Goal: Task Accomplishment & Management: Manage account settings

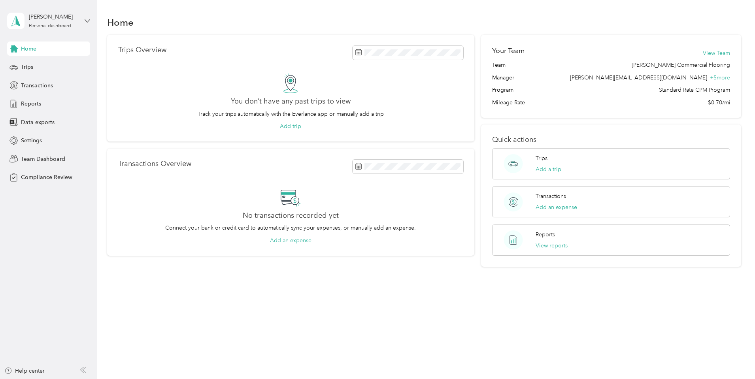
click at [86, 19] on icon at bounding box center [88, 21] width 6 height 6
click at [64, 64] on div "Team dashboard" at bounding box center [90, 65] width 155 height 14
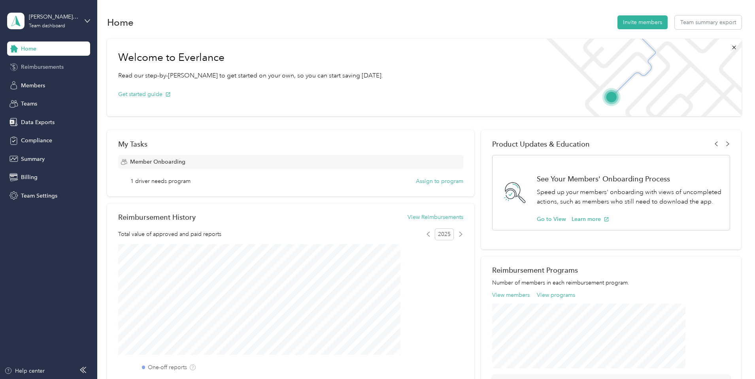
click at [49, 68] on span "Reimbursements" at bounding box center [42, 67] width 43 height 8
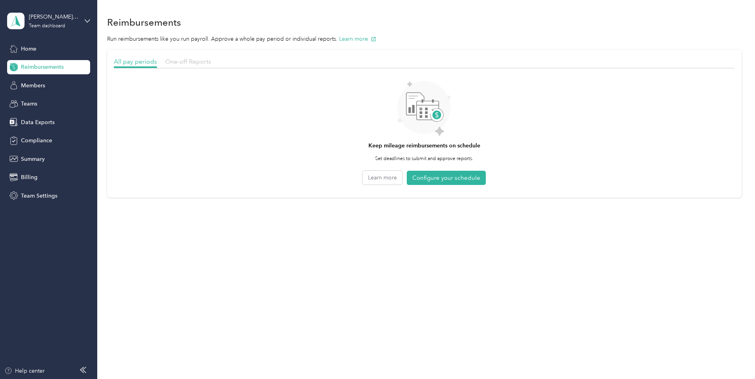
click at [211, 64] on span "One-off Reports" at bounding box center [188, 62] width 46 height 8
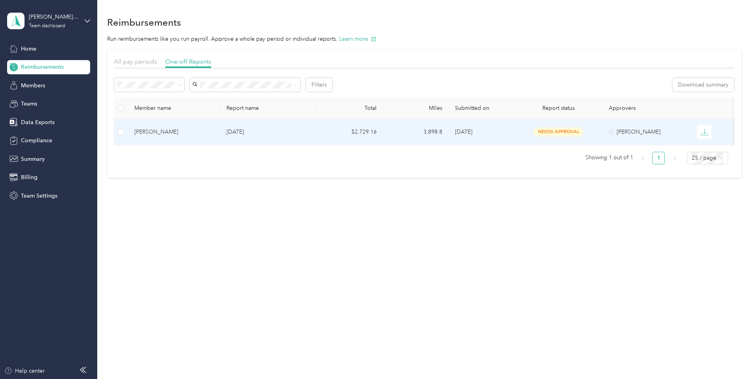
click at [383, 132] on td "$2,729.16" at bounding box center [350, 132] width 66 height 26
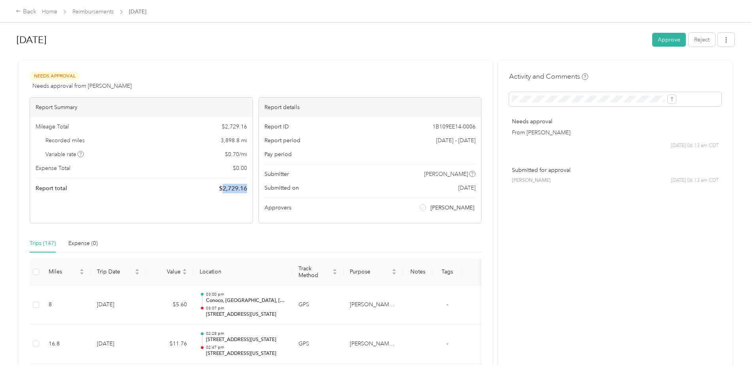
drag, startPoint x: 267, startPoint y: 190, endPoint x: 241, endPoint y: 194, distance: 26.4
click at [241, 194] on div "Mileage Total $ 2,729.16 Recorded miles 3,898.8 mi Variable rate $ 0.70 / mi Ex…" at bounding box center [141, 158] width 223 height 82
copy span "2,729.16"
click at [653, 38] on button "Approve" at bounding box center [670, 40] width 34 height 14
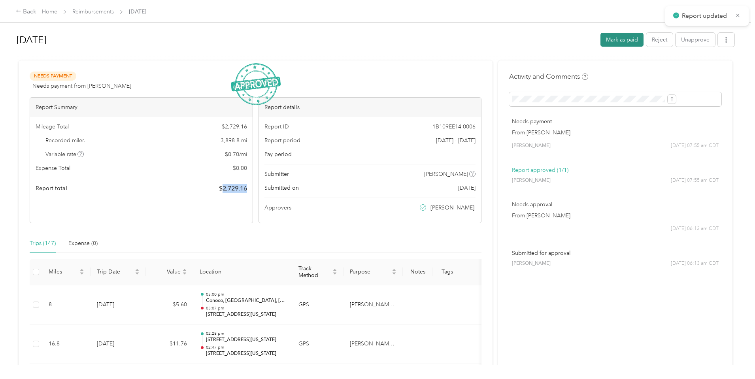
click at [601, 41] on button "Mark as paid" at bounding box center [622, 40] width 43 height 14
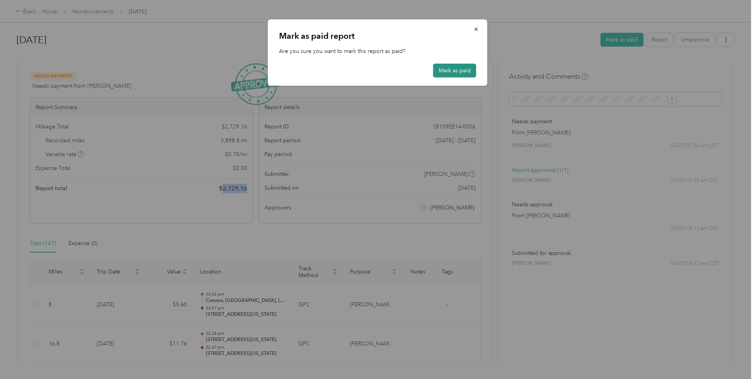
click at [466, 70] on button "Mark as paid" at bounding box center [454, 71] width 43 height 14
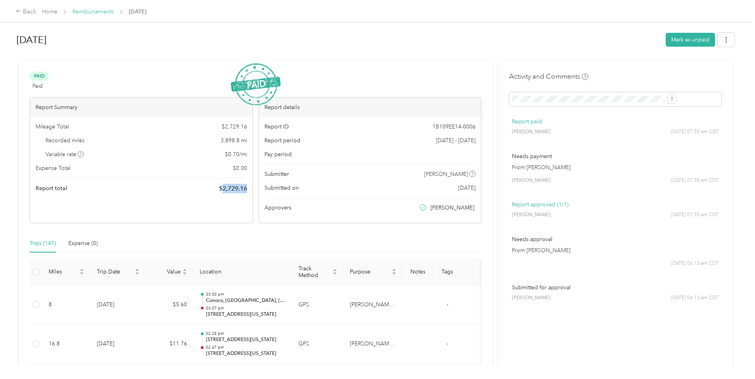
click at [114, 15] on link "Reimbursements" at bounding box center [93, 11] width 42 height 7
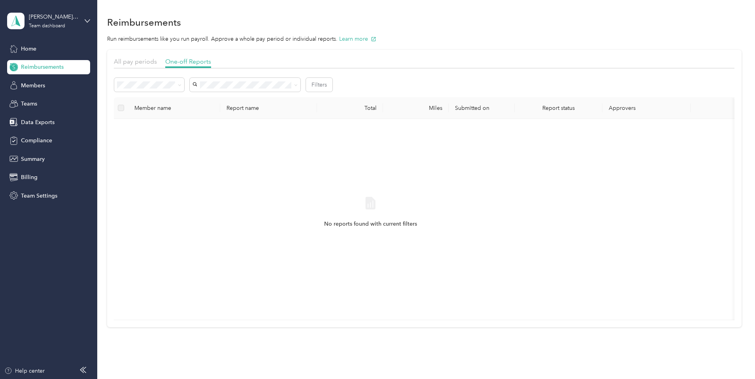
click at [205, 128] on div "Needs payment" at bounding box center [202, 127] width 59 height 8
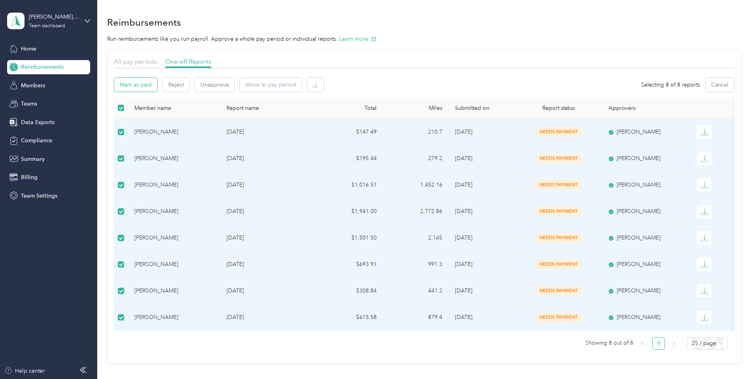
click at [157, 90] on button "Mark as paid" at bounding box center [135, 85] width 43 height 14
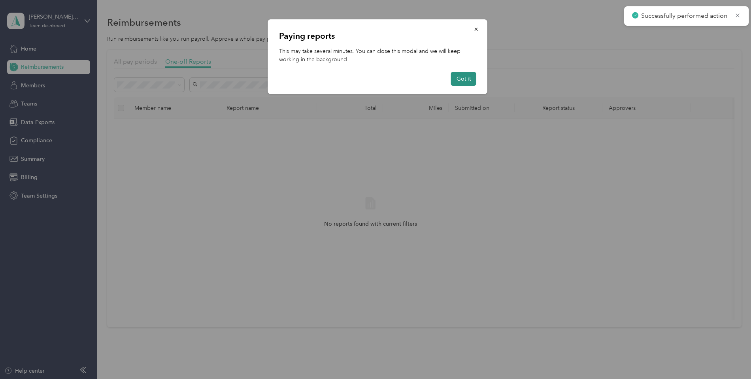
click at [465, 79] on button "Got it" at bounding box center [463, 79] width 25 height 14
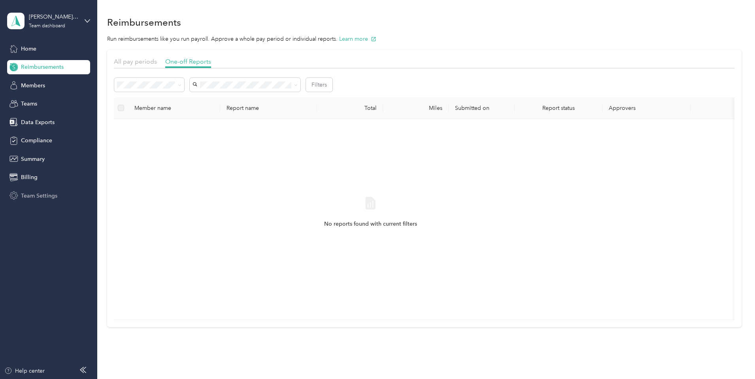
click at [45, 193] on span "Team Settings" at bounding box center [39, 196] width 36 height 8
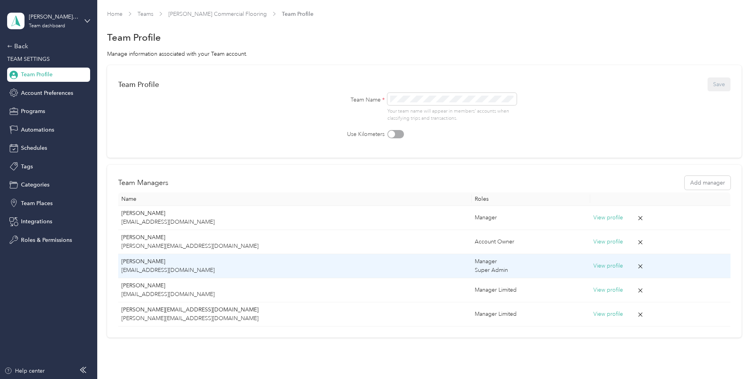
click at [590, 271] on td "View profile" at bounding box center [660, 266] width 140 height 24
click at [594, 263] on button "View profile" at bounding box center [609, 266] width 30 height 9
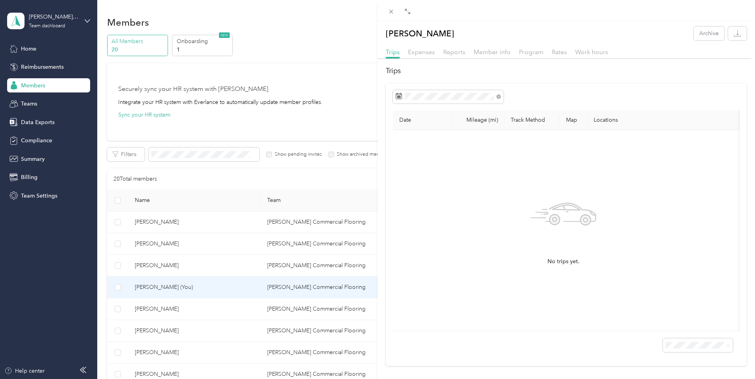
click at [350, 77] on div "[PERSON_NAME] Archive Trips Expenses Reports Member info Program Rates Work hou…" at bounding box center [377, 189] width 755 height 379
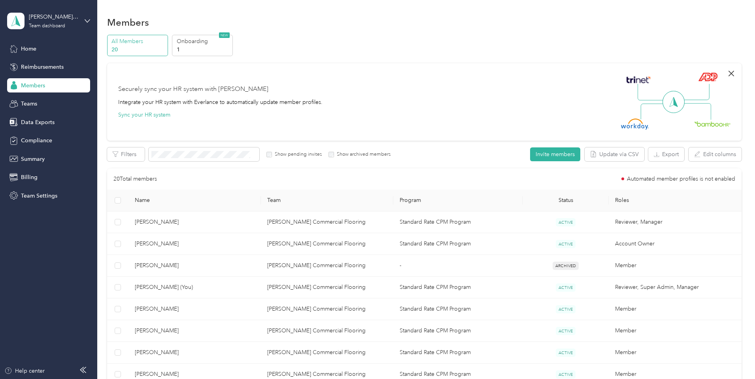
click at [727, 75] on icon "button" at bounding box center [731, 73] width 9 height 9
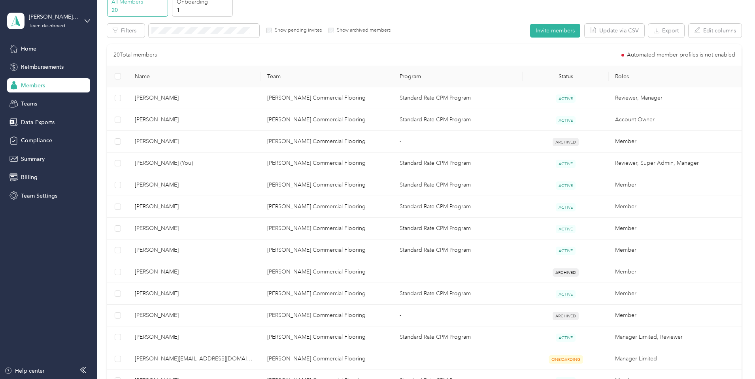
scroll to position [79, 0]
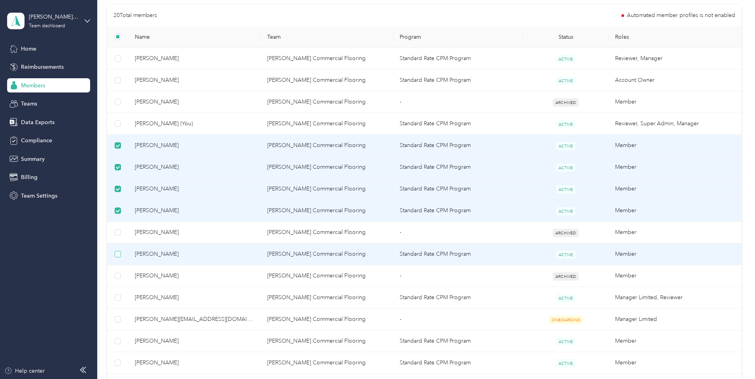
click at [121, 257] on label at bounding box center [118, 254] width 6 height 9
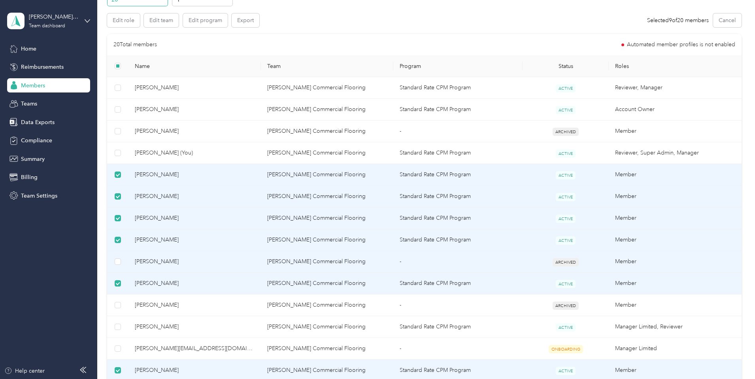
scroll to position [0, 0]
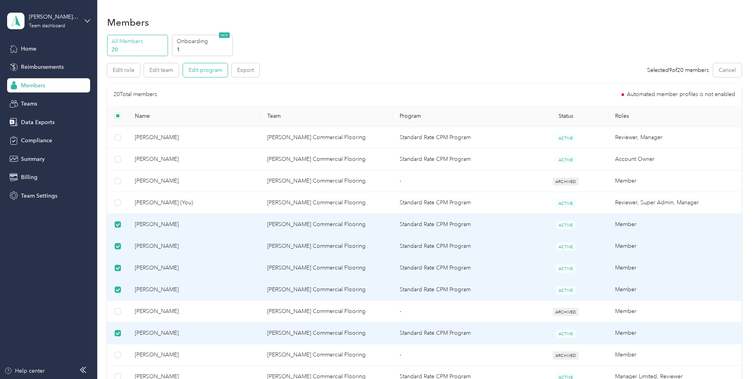
click at [228, 74] on button "Edit program" at bounding box center [205, 70] width 45 height 14
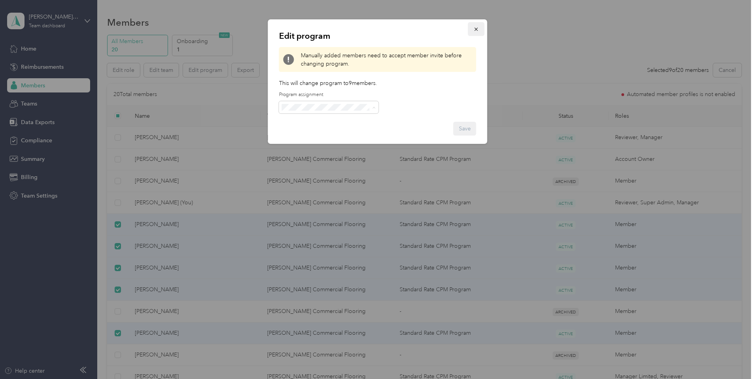
click at [476, 28] on icon "button" at bounding box center [477, 29] width 6 height 6
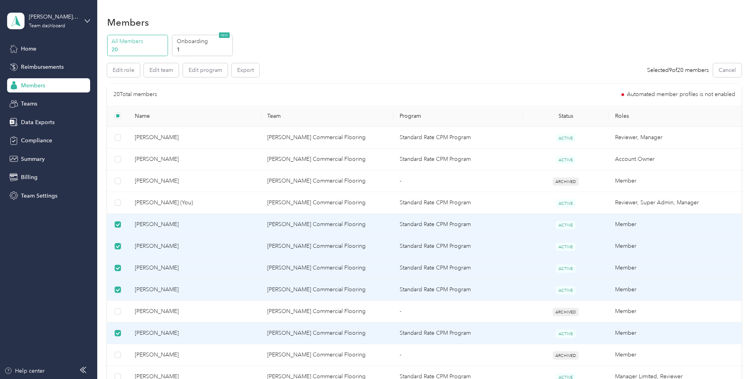
click at [452, 43] on div "All Members 20 Onboarding 1 NEW" at bounding box center [424, 46] width 635 height 22
click at [713, 66] on button "Cancel" at bounding box center [727, 70] width 28 height 14
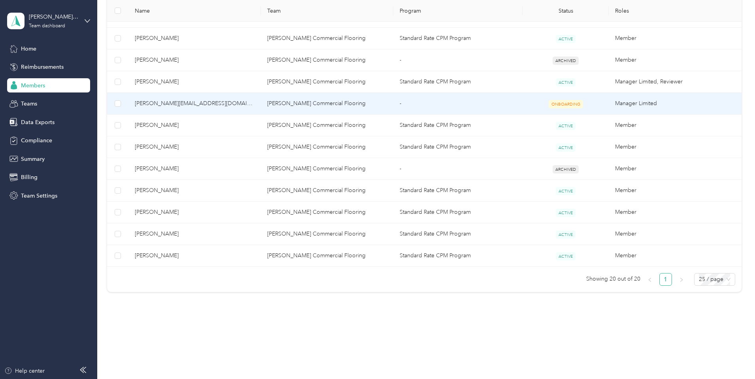
scroll to position [297, 0]
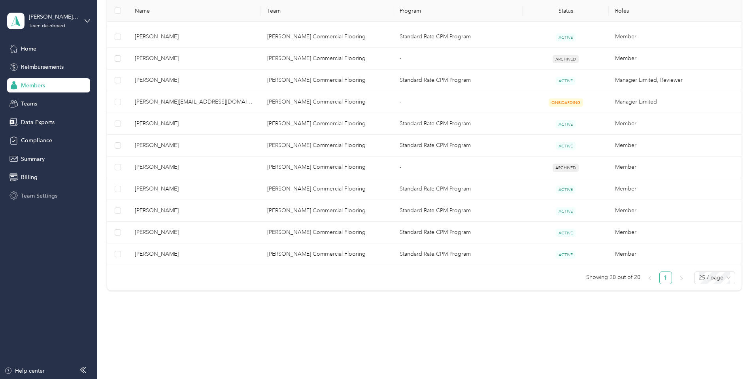
click at [20, 194] on div "Team Settings" at bounding box center [48, 196] width 83 height 14
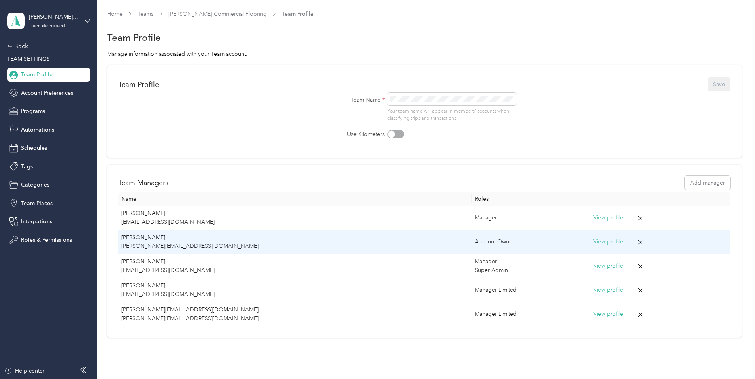
click at [594, 241] on button "View profile" at bounding box center [609, 242] width 30 height 9
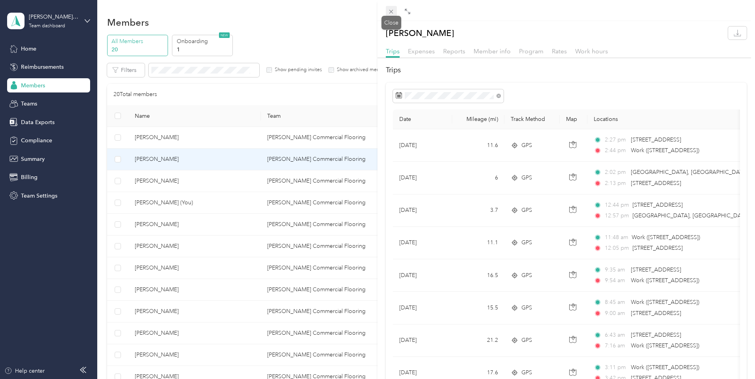
click at [392, 13] on icon at bounding box center [391, 11] width 7 height 7
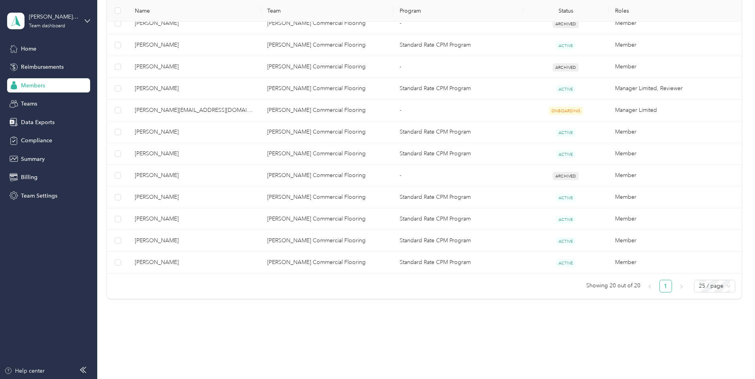
scroll to position [297, 0]
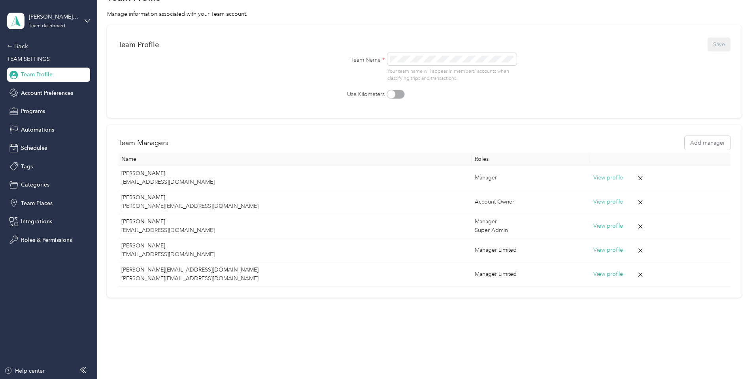
scroll to position [40, 0]
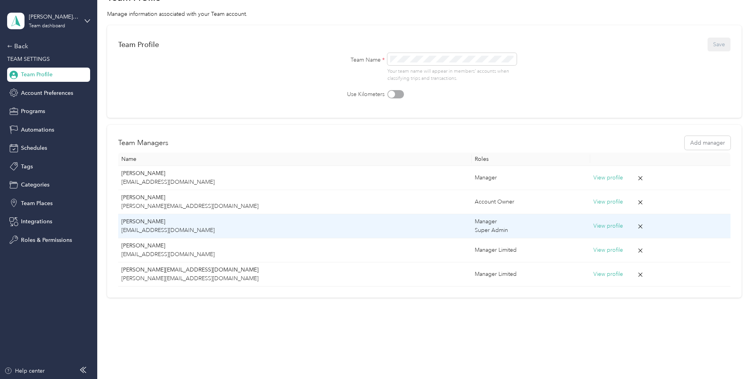
click at [207, 224] on p "[PERSON_NAME]" at bounding box center [294, 222] width 347 height 9
click at [594, 229] on button "View profile" at bounding box center [609, 226] width 30 height 9
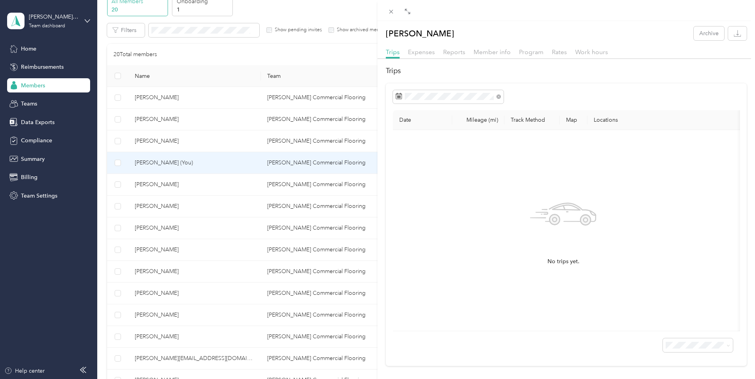
click at [326, 58] on div "[PERSON_NAME] Archive Trips Expenses Reports Member info Program Rates Work hou…" at bounding box center [377, 189] width 755 height 379
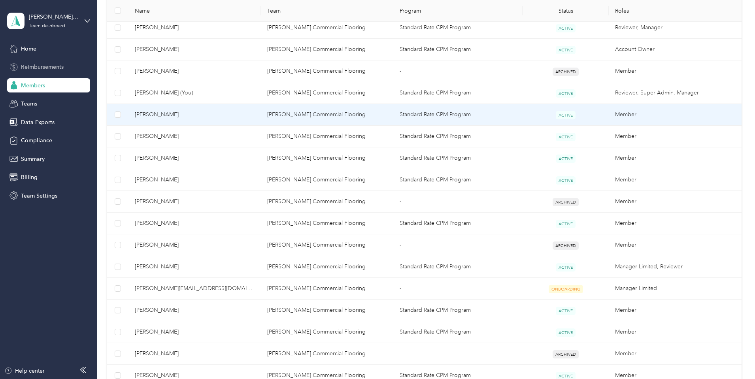
scroll to position [158, 0]
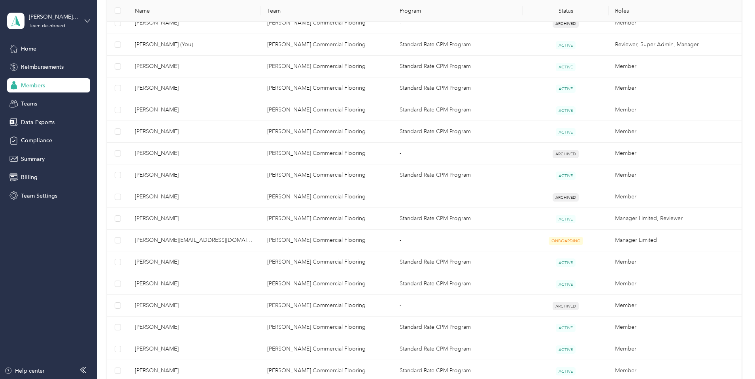
click at [86, 21] on icon at bounding box center [88, 21] width 6 height 6
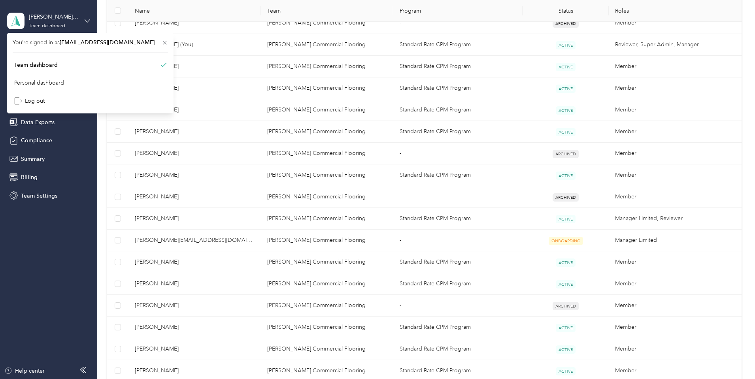
click at [86, 21] on icon at bounding box center [88, 21] width 6 height 6
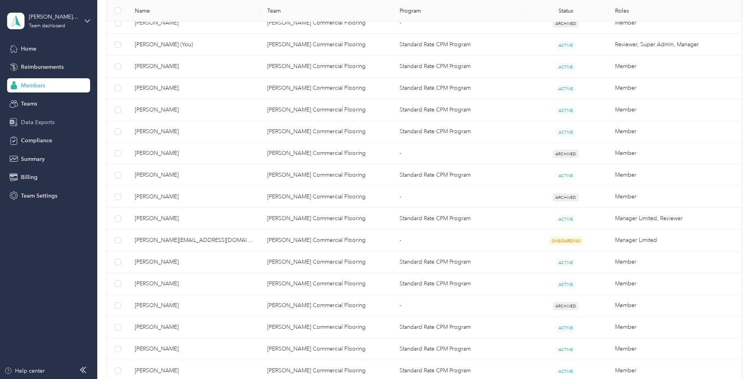
click at [44, 119] on span "Data Exports" at bounding box center [38, 122] width 34 height 8
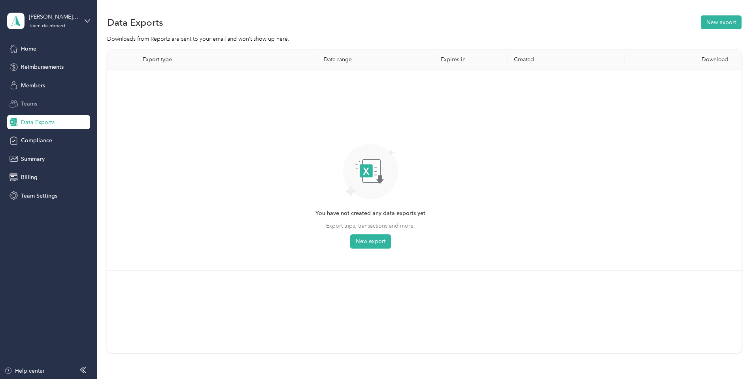
click at [57, 104] on div "Teams" at bounding box center [48, 104] width 83 height 14
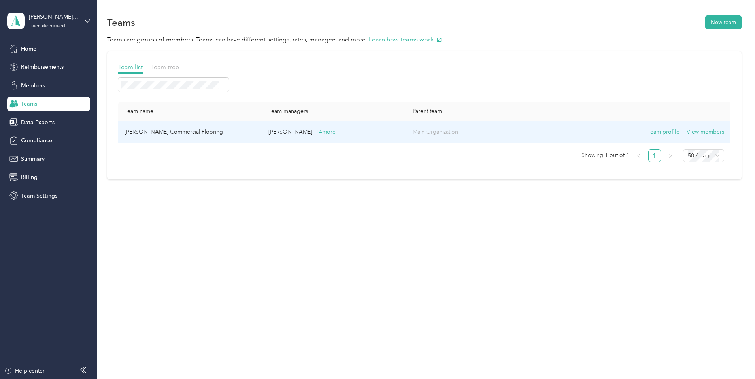
click at [227, 138] on td "[PERSON_NAME] Commercial Flooring" at bounding box center [190, 132] width 144 height 22
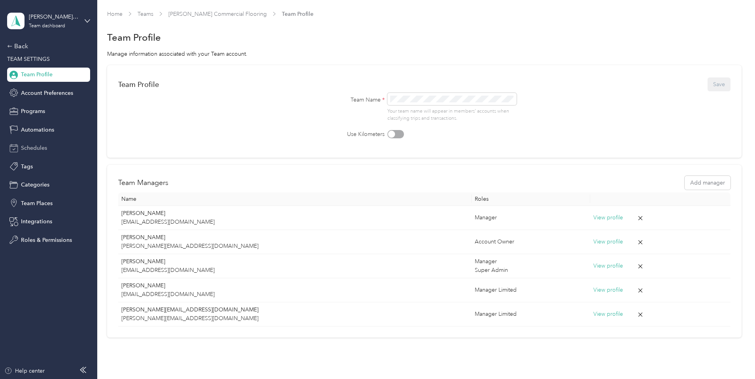
click at [49, 149] on div "Schedules" at bounding box center [48, 148] width 83 height 14
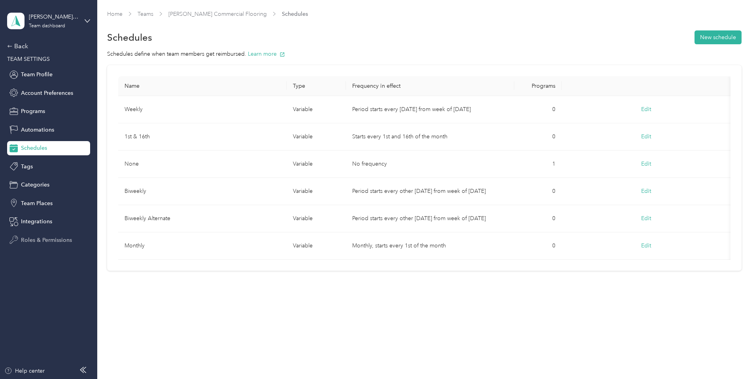
click at [51, 236] on span "Roles & Permissions" at bounding box center [46, 240] width 51 height 8
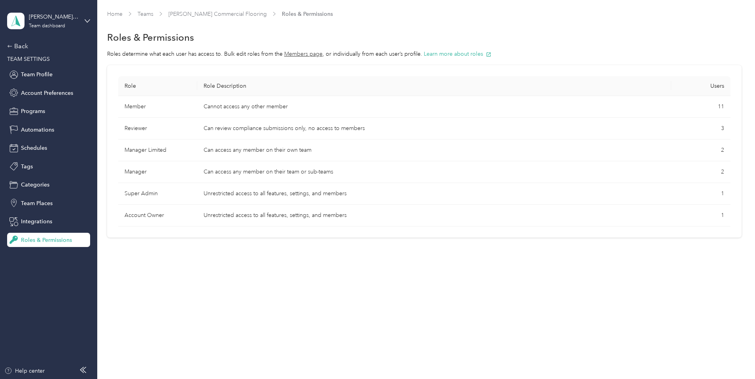
click at [323, 55] on button "Members page" at bounding box center [303, 54] width 38 height 8
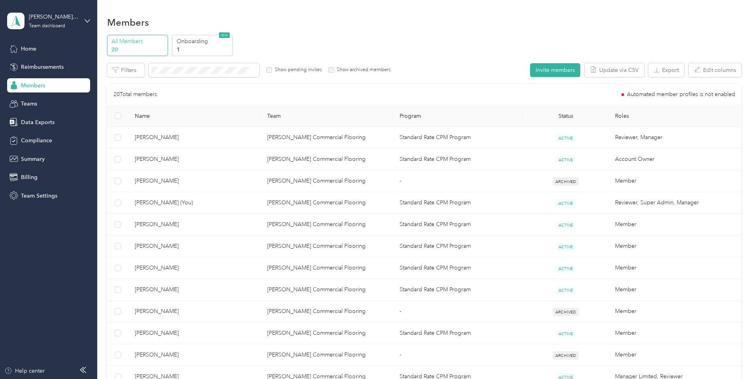
click at [87, 14] on div "[PERSON_NAME] Commercial Flooring Team dashboard" at bounding box center [48, 21] width 83 height 28
click at [50, 83] on div "Personal dashboard" at bounding box center [39, 83] width 50 height 8
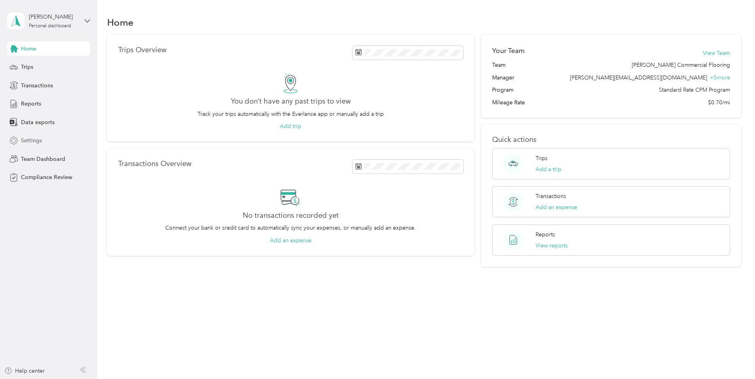
click at [50, 143] on div "Settings" at bounding box center [48, 141] width 83 height 14
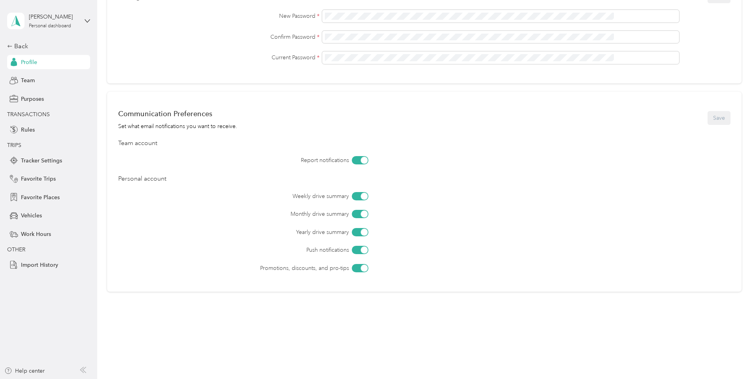
scroll to position [242, 0]
click at [369, 158] on div at bounding box center [360, 158] width 17 height 8
click at [359, 158] on div at bounding box center [355, 158] width 7 height 7
click at [369, 197] on div at bounding box center [360, 194] width 17 height 8
click at [369, 215] on div at bounding box center [360, 212] width 17 height 8
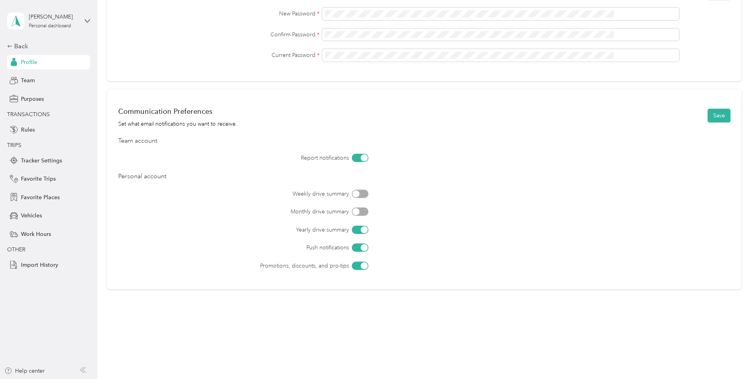
drag, startPoint x: 375, startPoint y: 225, endPoint x: 375, endPoint y: 236, distance: 11.9
click at [375, 225] on div "Weekly drive summary Monthly drive summary Yearly drive summary Push notificati…" at bounding box center [424, 230] width 613 height 80
click at [369, 230] on div at bounding box center [360, 230] width 17 height 8
click at [369, 248] on div at bounding box center [360, 248] width 17 height 8
click at [369, 267] on div at bounding box center [360, 266] width 17 height 8
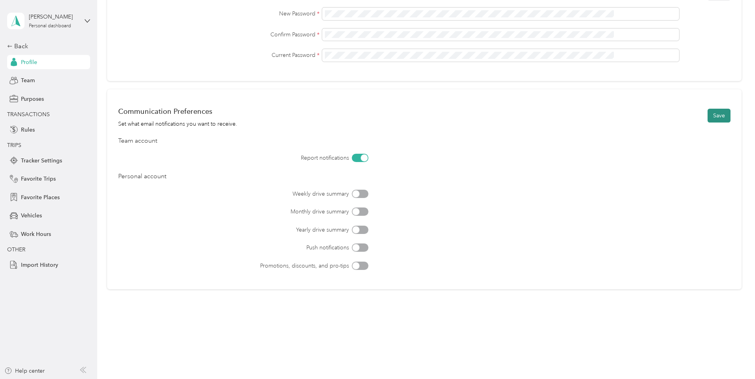
click at [708, 117] on button "Save" at bounding box center [719, 116] width 23 height 14
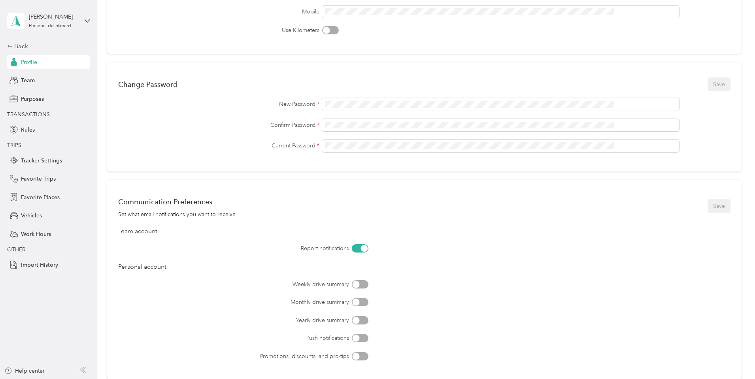
scroll to position [0, 0]
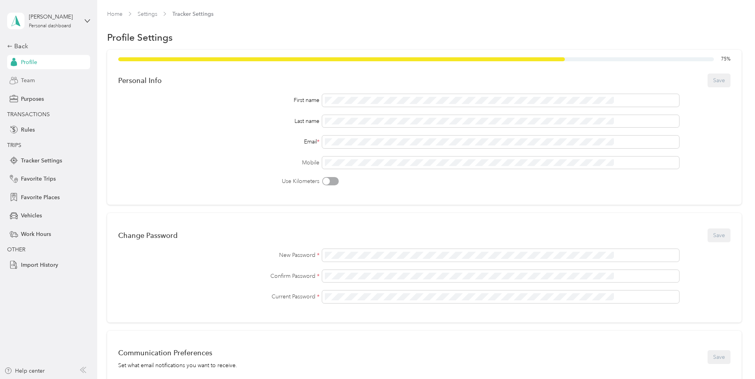
click at [43, 80] on div "Team" at bounding box center [48, 81] width 83 height 14
